Goal: Browse casually

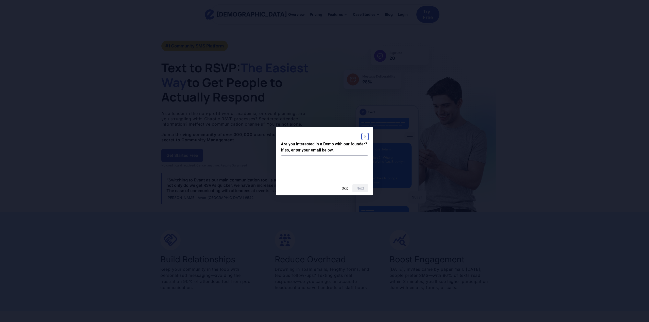
click at [368, 133] on div "Are you interested in a Demo with our founder? If so, enter your email below. N…" at bounding box center [324, 161] width 97 height 69
click at [364, 136] on rect "Close" at bounding box center [365, 136] width 6 height 6
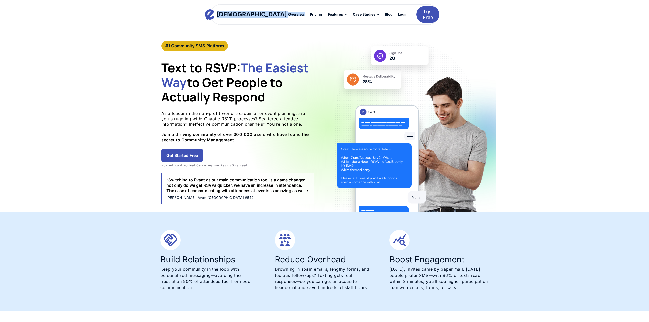
drag, startPoint x: 245, startPoint y: 13, endPoint x: 419, endPoint y: 46, distance: 177.2
click at [238, 13] on div "Evant Overview Pricing Features Text-to-RSVP & Event Check-In Targeted Messagin…" at bounding box center [325, 14] width 230 height 20
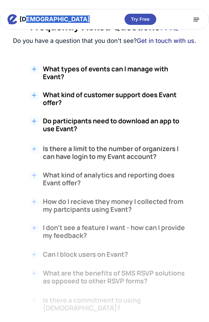
scroll to position [799, 0]
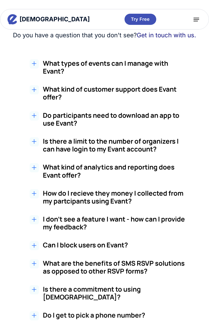
click at [30, 111] on div at bounding box center [34, 115] width 9 height 9
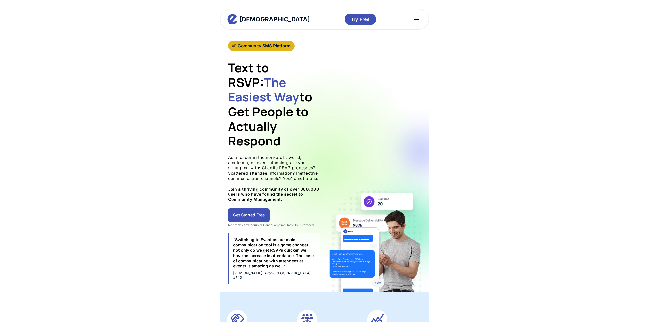
scroll to position [0, 0]
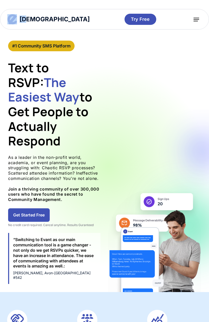
drag, startPoint x: 28, startPoint y: 19, endPoint x: 186, endPoint y: 51, distance: 161.7
click at [27, 20] on div "Evant Overview Pricing Features Text-to-RSVP & Event Check-In Targeted Messagin…" at bounding box center [104, 19] width 209 height 21
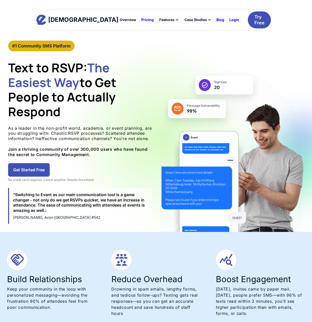
click at [32, 22] on div "Evant Overview Pricing Features Text-to-RSVP & Event Check-In Targeted Messagin…" at bounding box center [156, 20] width 312 height 41
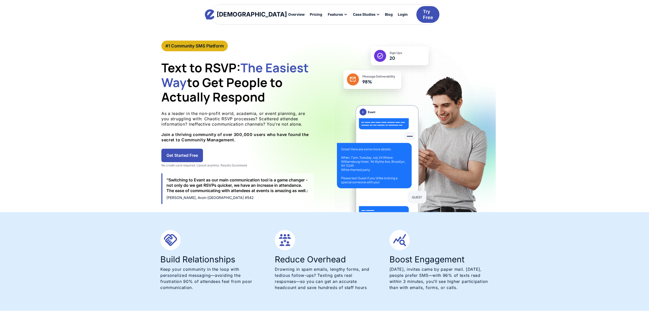
click at [528, 41] on div "#1 Community SMS Platform Text to RSVP: The Easiest Way to Get People to Actual…" at bounding box center [324, 127] width 649 height 172
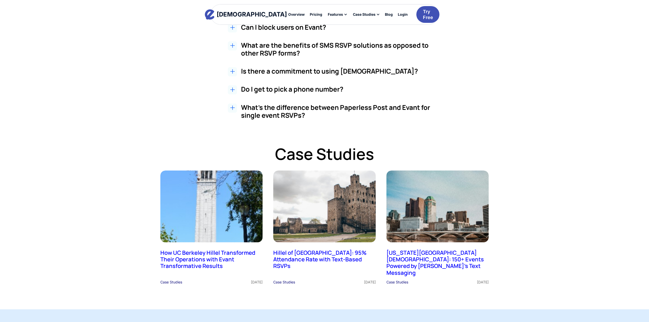
scroll to position [1045, 0]
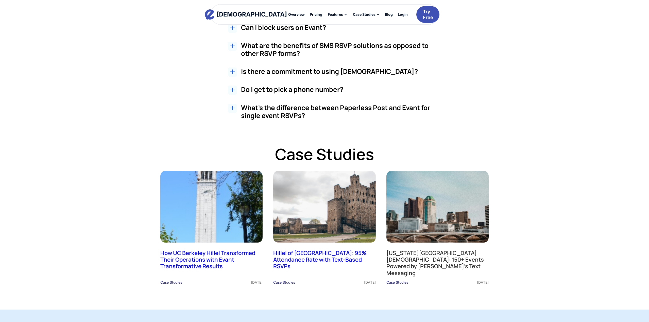
click at [435, 236] on img at bounding box center [438, 206] width 108 height 75
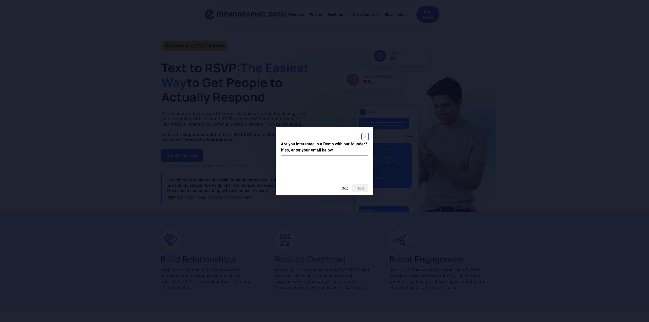
click at [367, 137] on rect "Close" at bounding box center [365, 136] width 6 height 6
